Goal: Find specific page/section: Find specific page/section

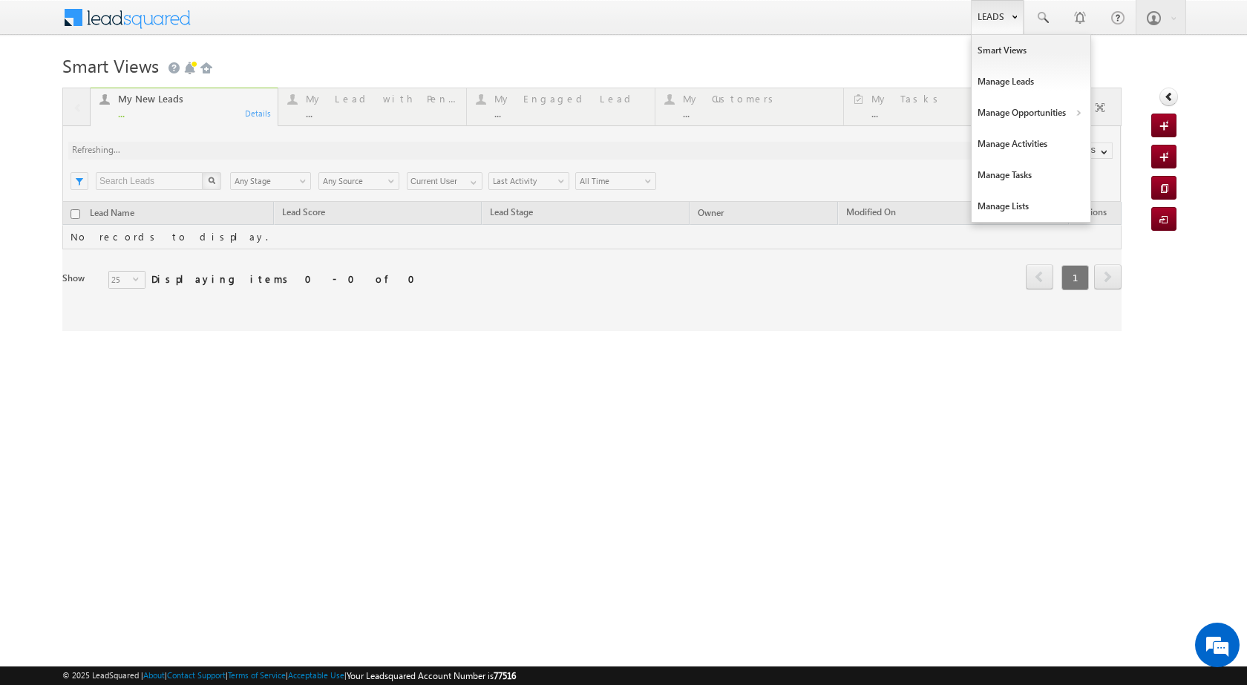
click at [1008, 16] on link "Leads" at bounding box center [997, 17] width 53 height 34
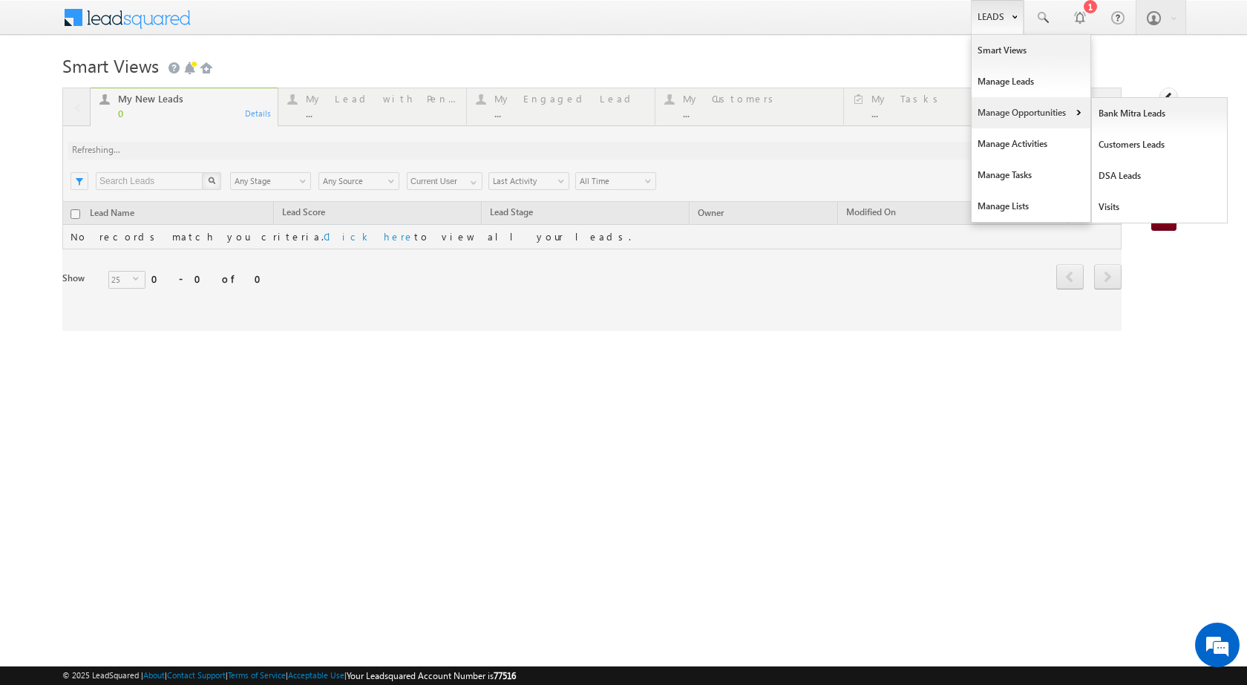
click at [1039, 114] on link "Manage Opportunities" at bounding box center [1030, 112] width 119 height 31
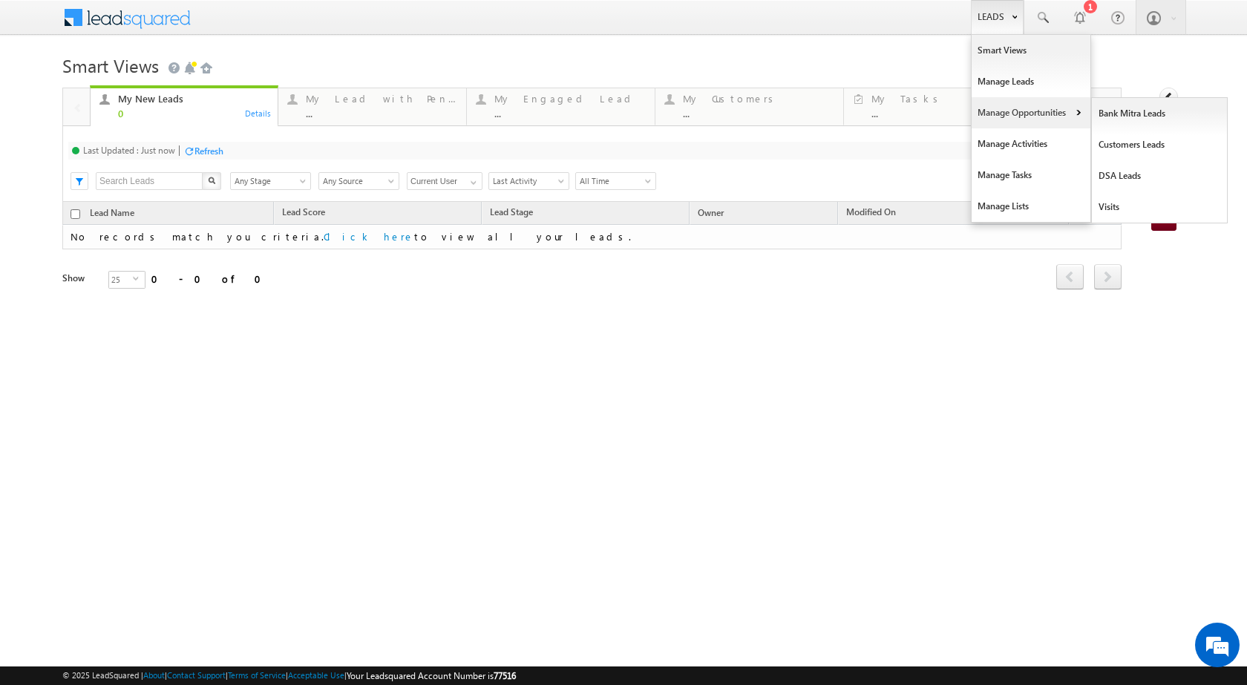
click at [1063, 108] on link "Manage Opportunities" at bounding box center [1030, 112] width 119 height 31
click at [988, 27] on link "Leads" at bounding box center [997, 17] width 53 height 34
click at [1061, 114] on link "Manage Opportunities" at bounding box center [1030, 112] width 119 height 31
click at [1004, 19] on link "Leads" at bounding box center [997, 17] width 53 height 34
click at [1077, 110] on b at bounding box center [1077, 114] width 5 height 9
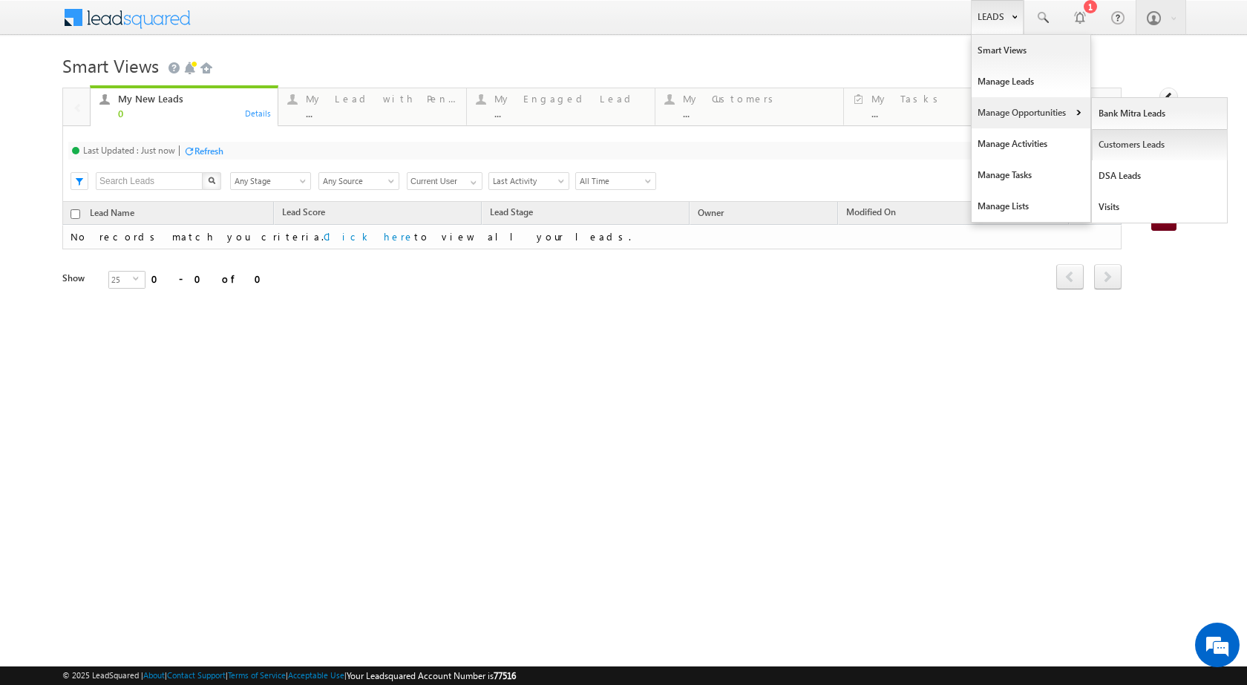
click at [1136, 149] on link "Customers Leads" at bounding box center [1159, 144] width 136 height 31
